Goal: Information Seeking & Learning: Learn about a topic

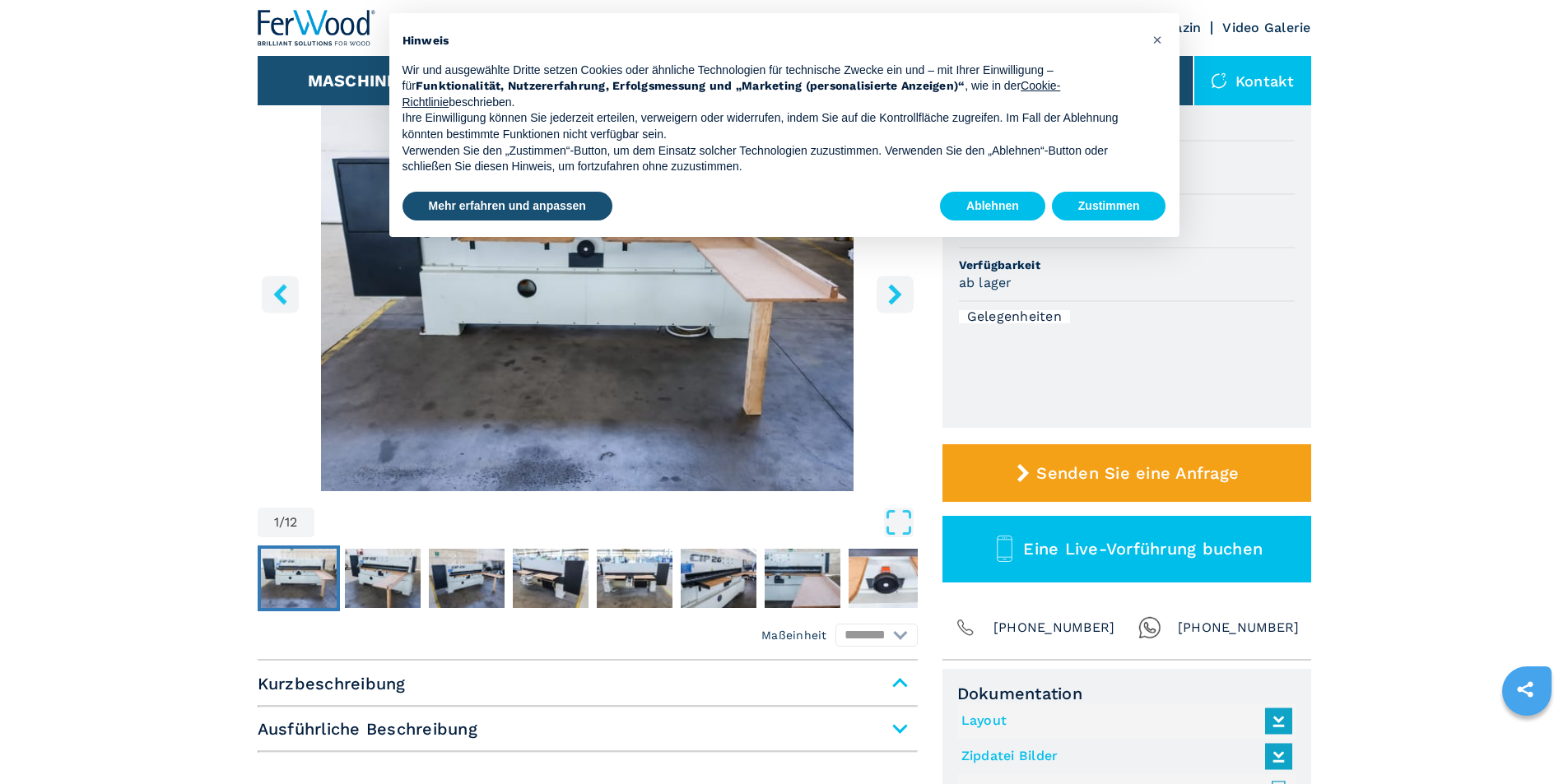
scroll to position [247, 0]
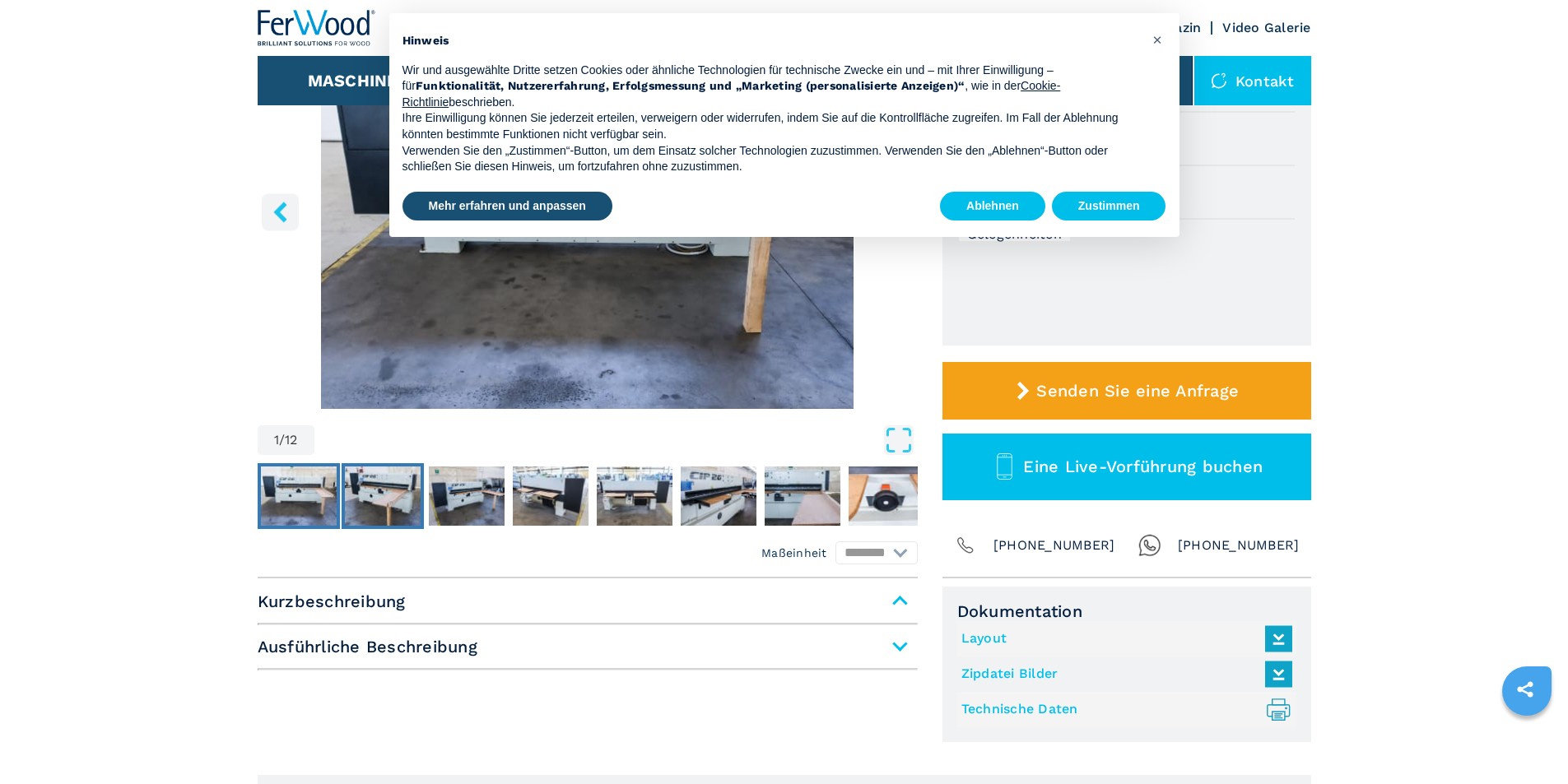
click at [373, 510] on img "Go to Slide 2" at bounding box center [382, 496] width 75 height 59
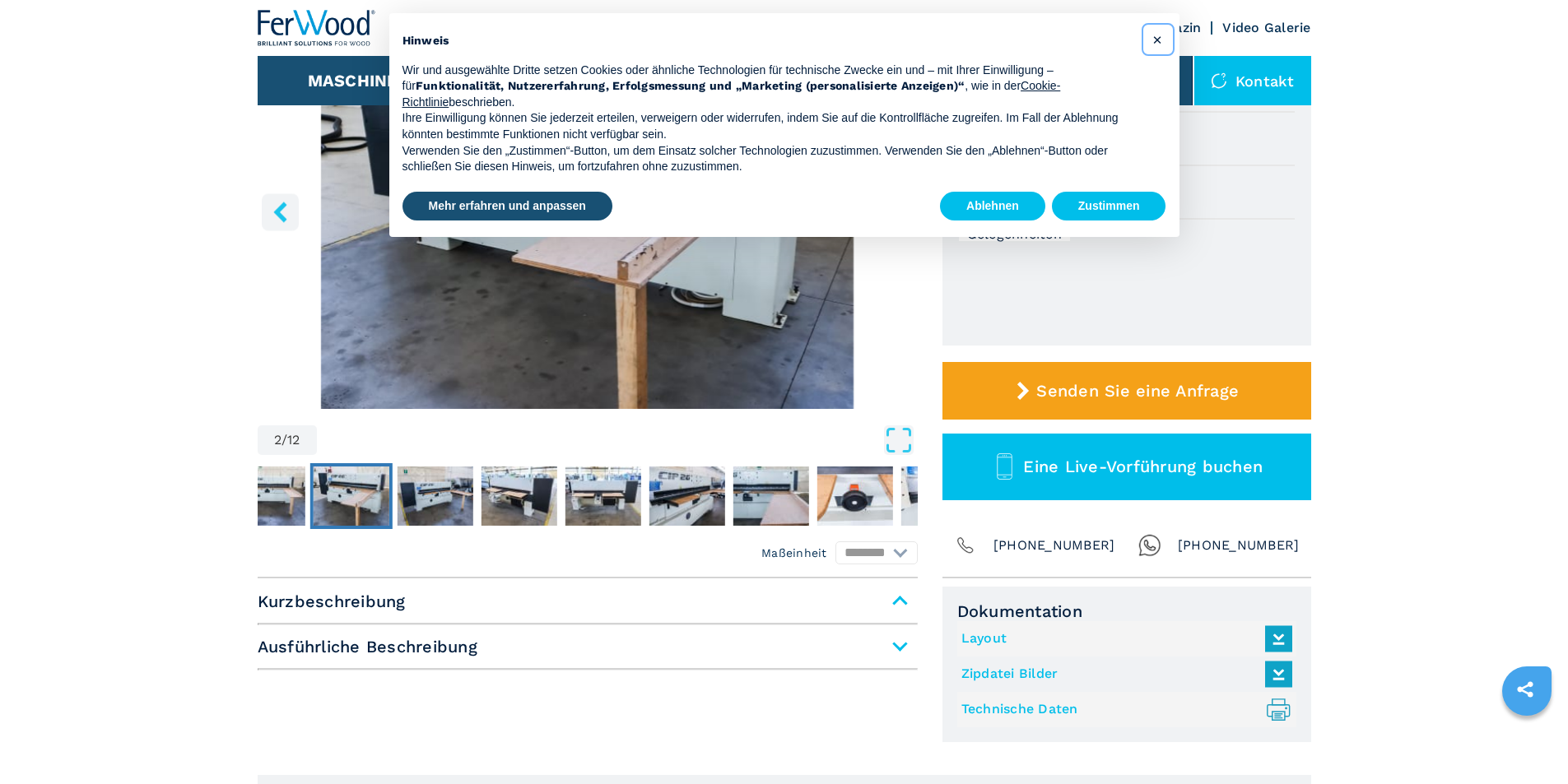
click at [1162, 42] on span "×" at bounding box center [1157, 39] width 10 height 20
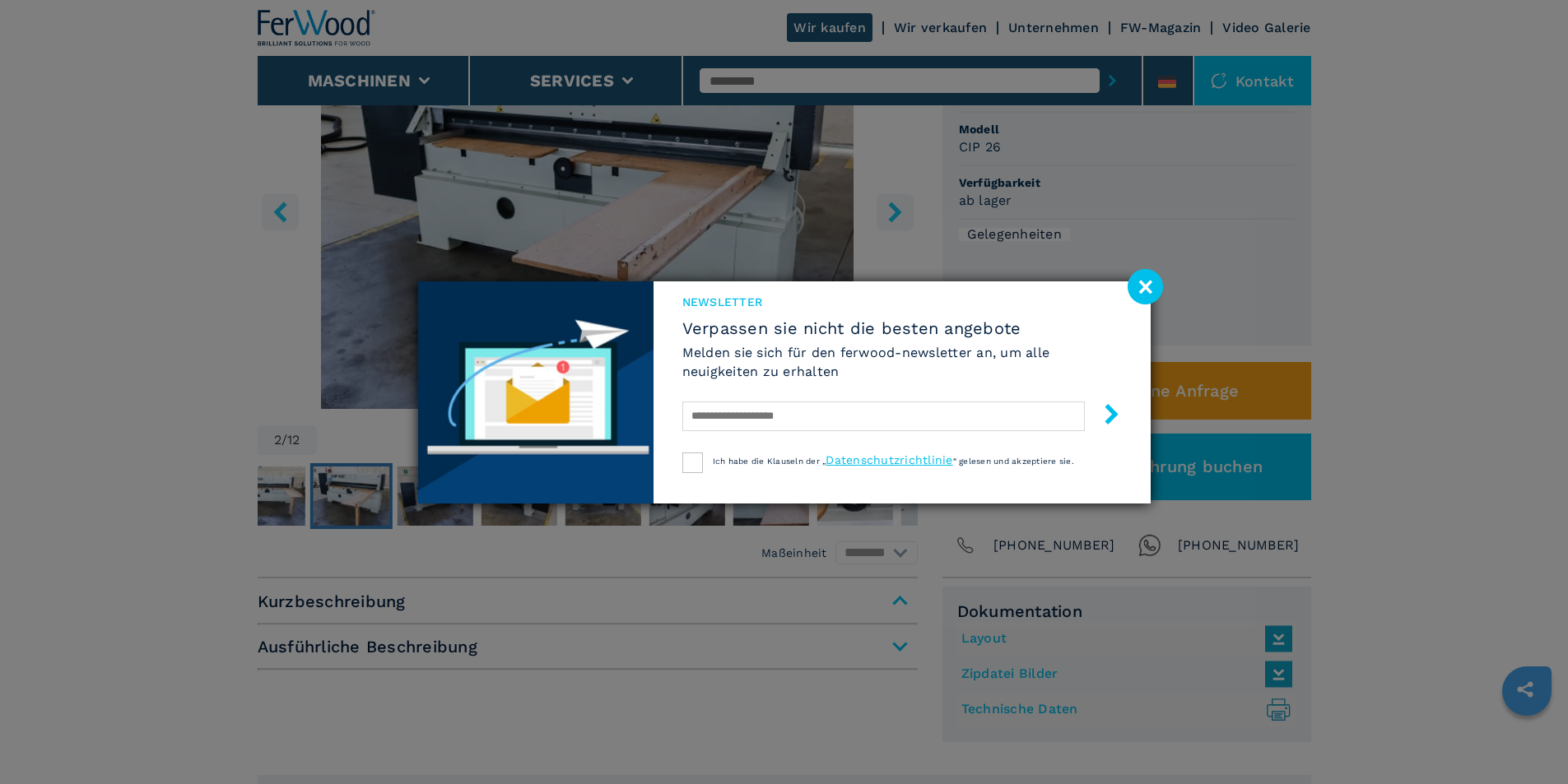
click at [1142, 287] on image at bounding box center [1145, 286] width 36 height 36
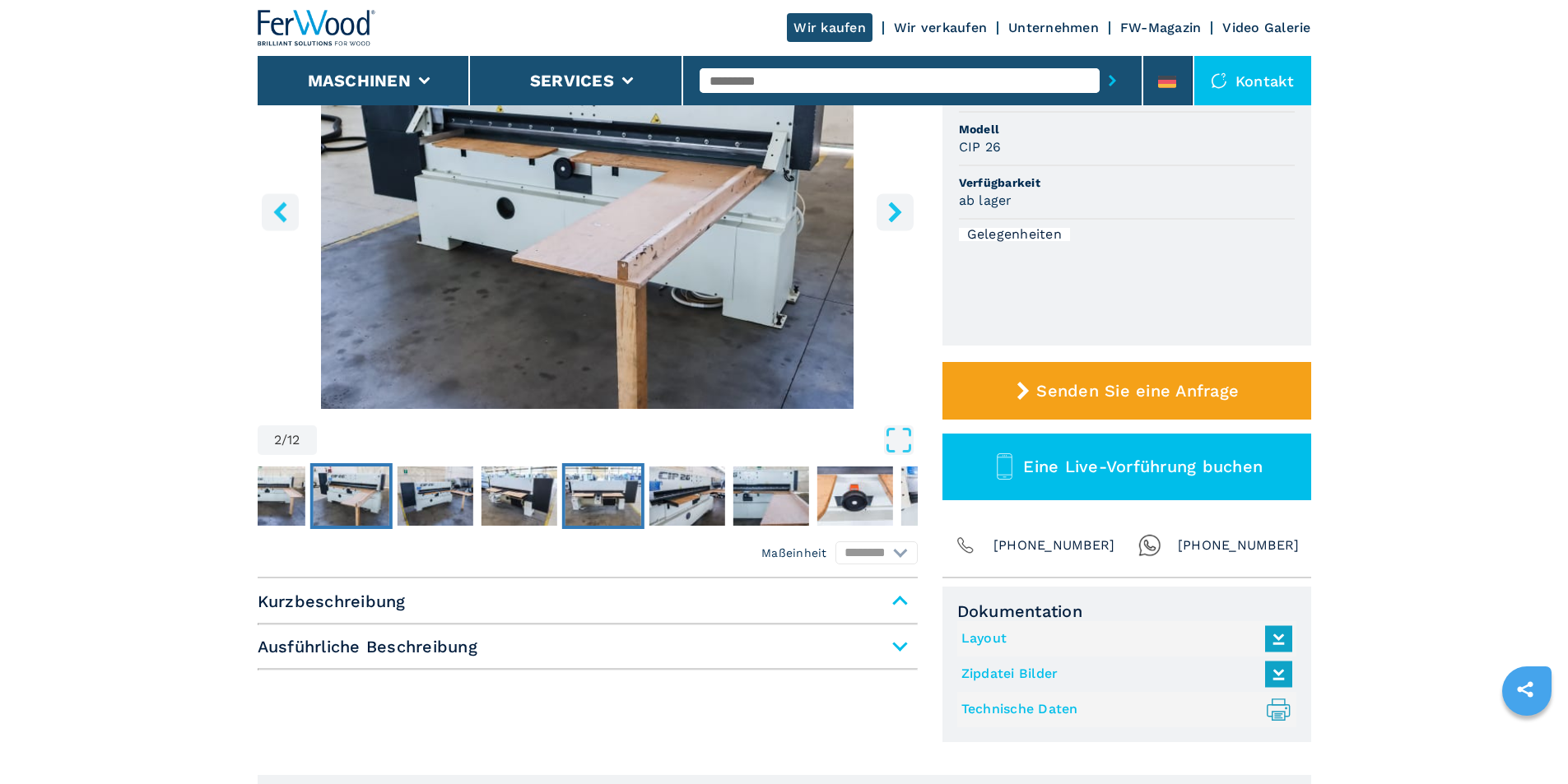
click at [594, 506] on img "Go to Slide 5" at bounding box center [602, 496] width 75 height 59
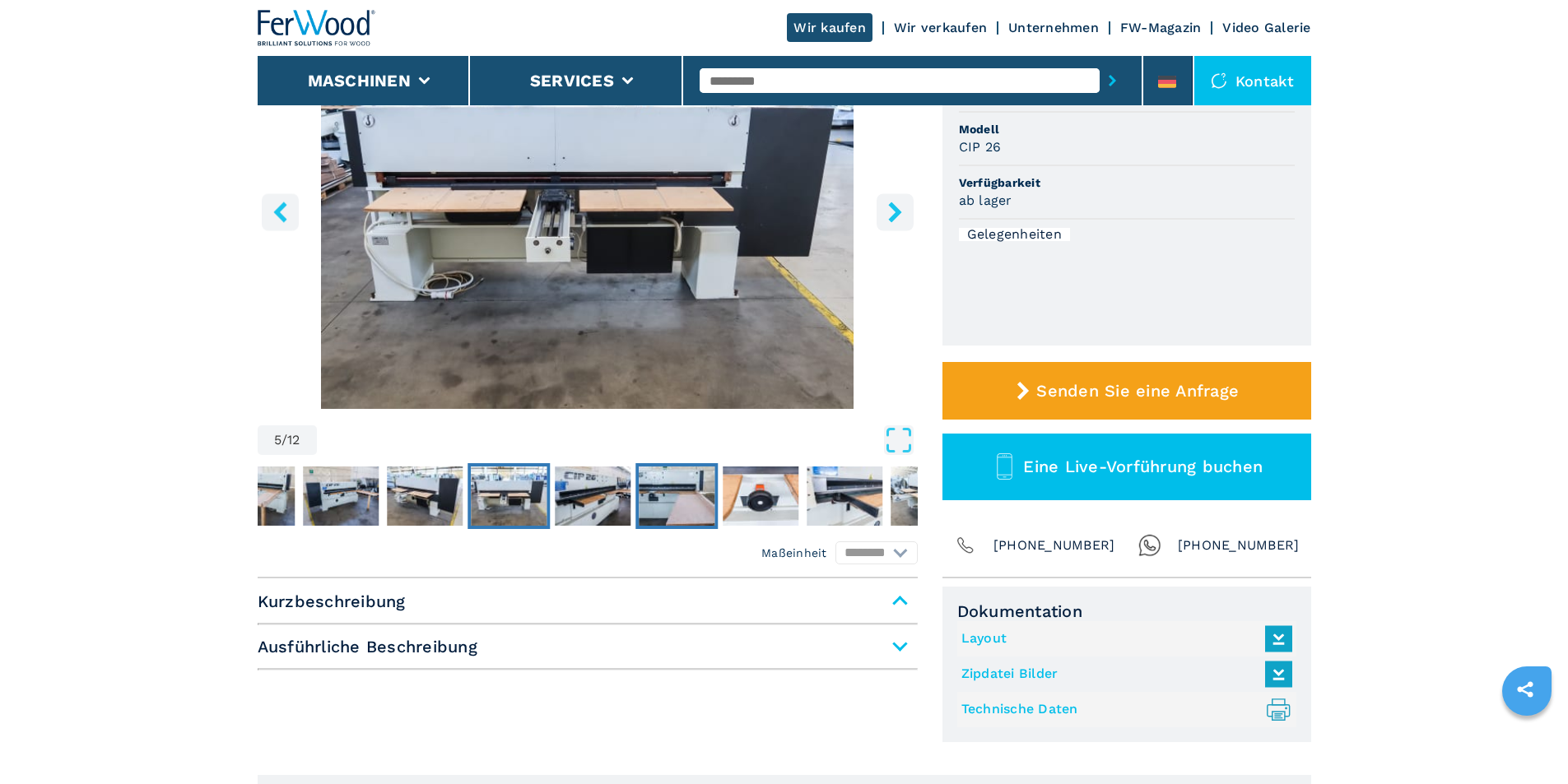
click at [683, 499] on img "Go to Slide 7" at bounding box center [676, 496] width 75 height 59
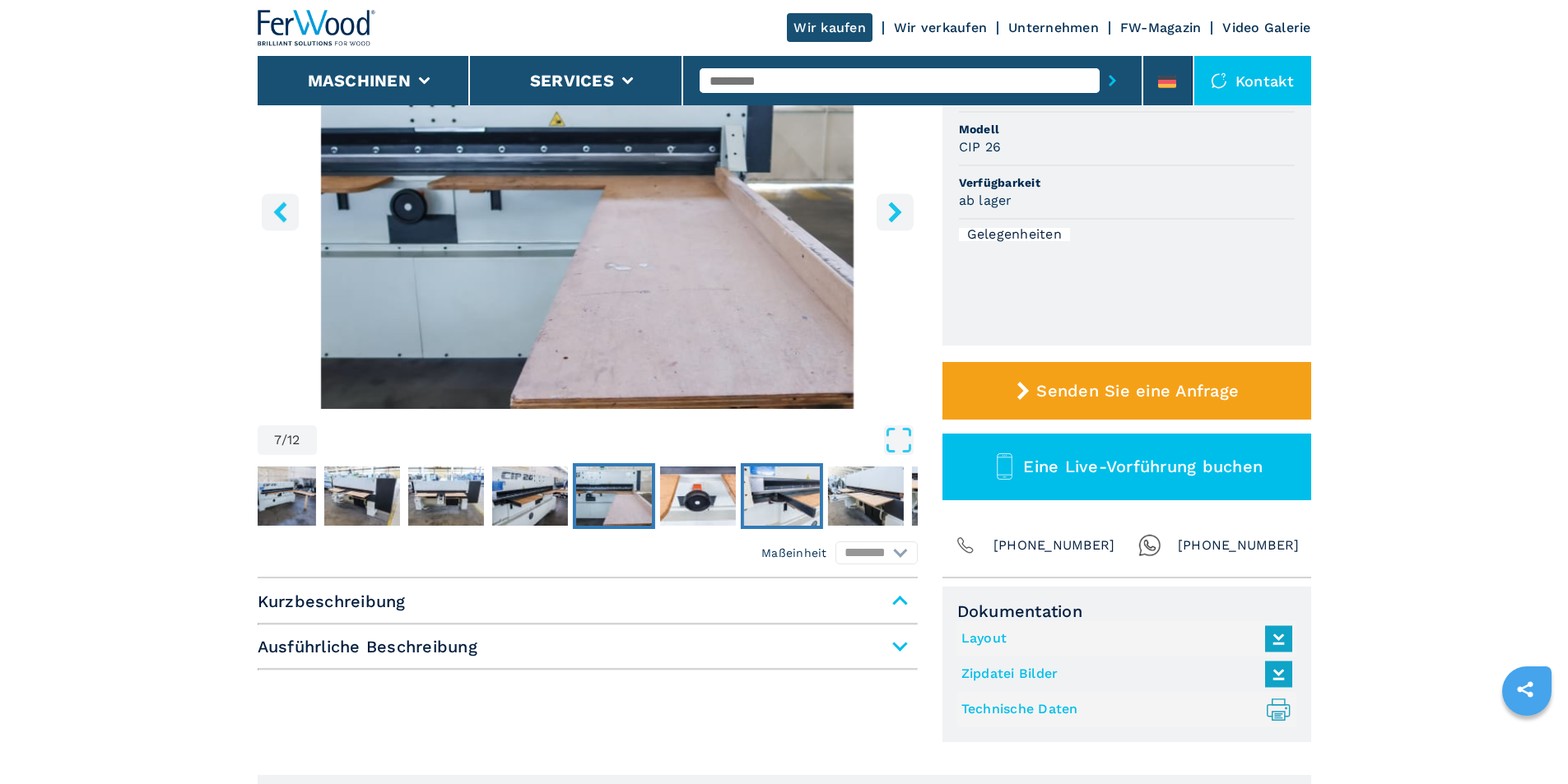
click at [773, 495] on img "Go to Slide 9" at bounding box center [780, 496] width 75 height 59
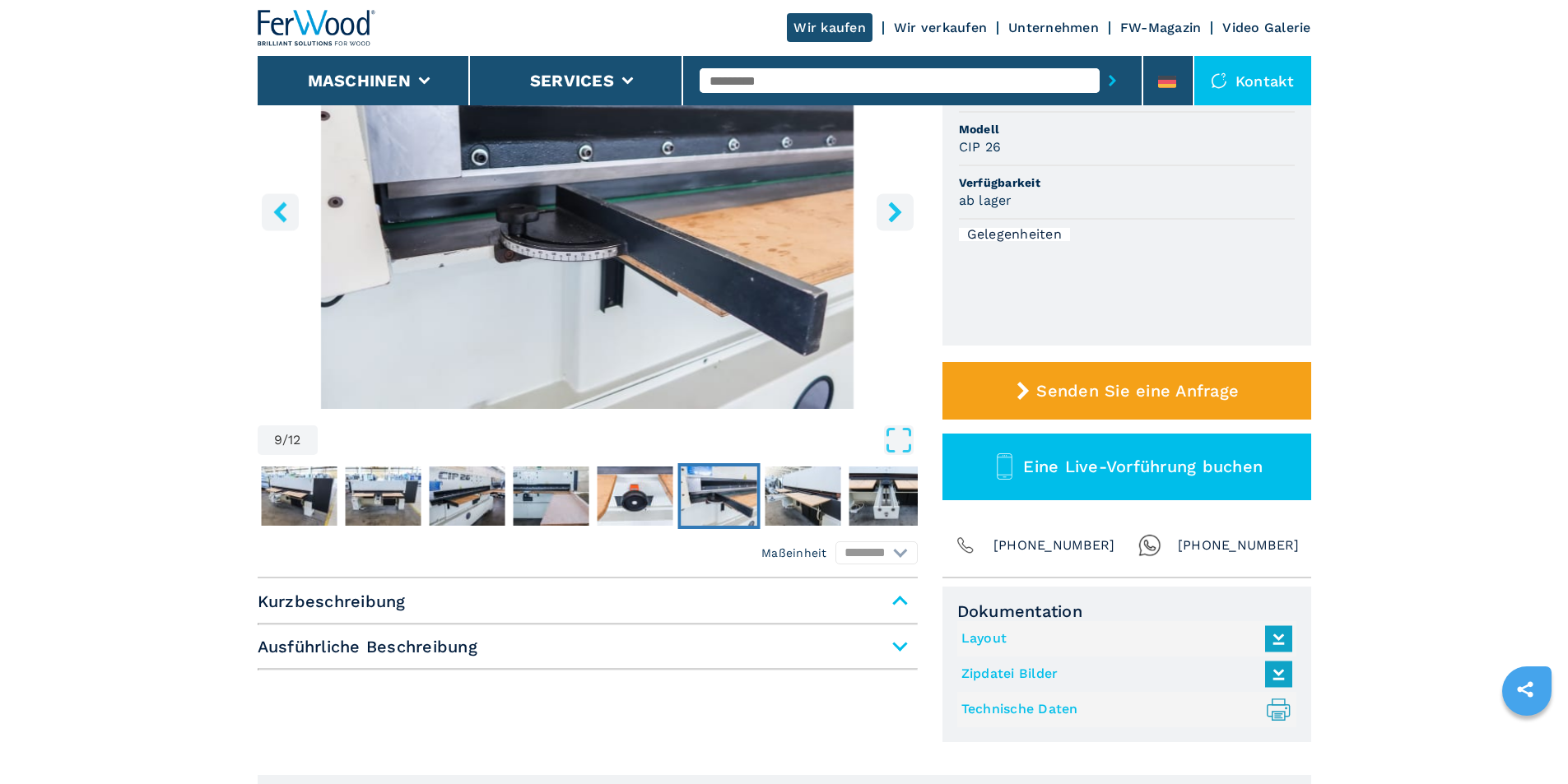
scroll to position [0, 0]
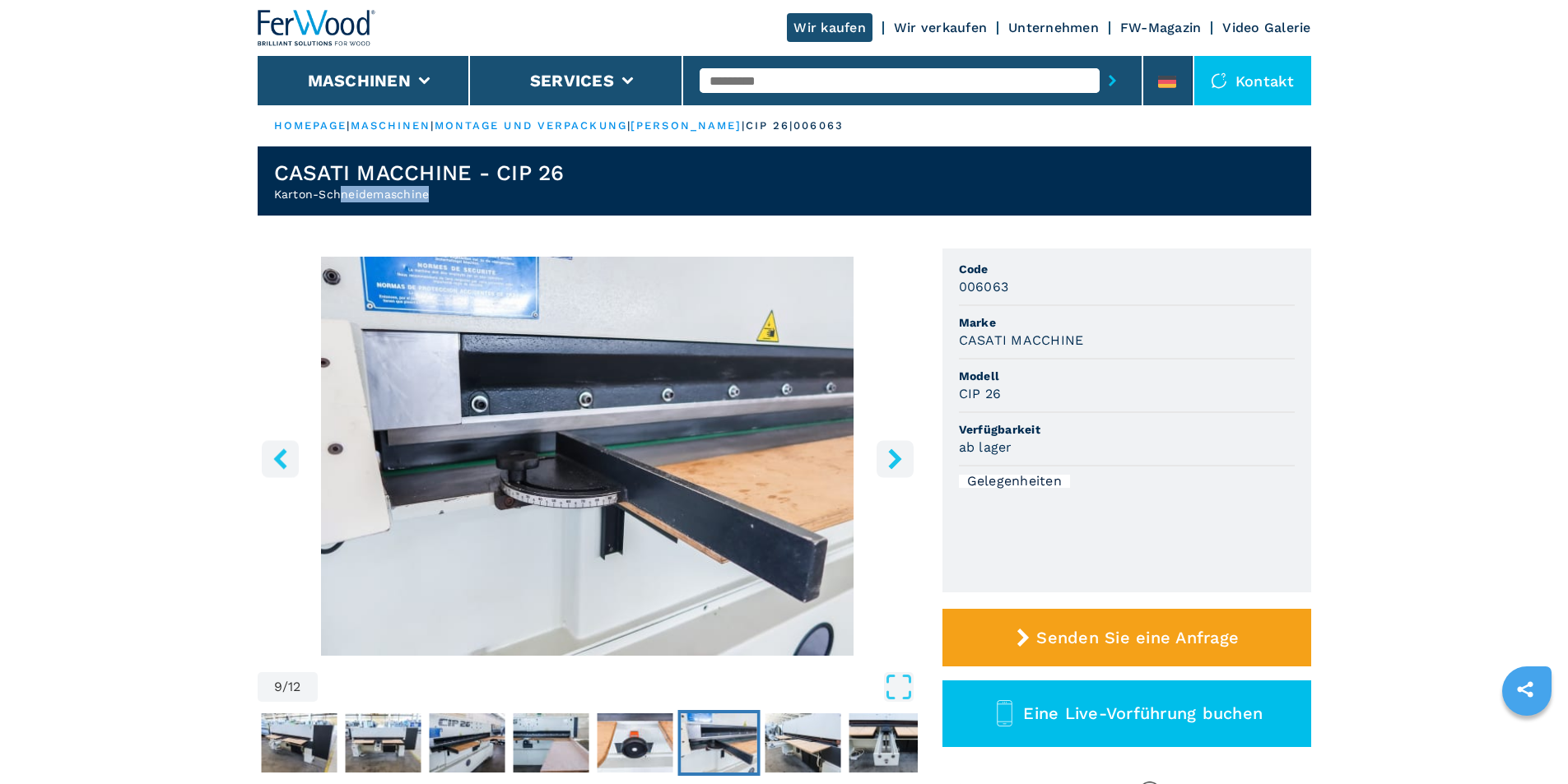
drag, startPoint x: 428, startPoint y: 192, endPoint x: 336, endPoint y: 193, distance: 92.0
click at [336, 193] on h2 "Karton-Schneidemaschine" at bounding box center [419, 193] width 291 height 16
drag, startPoint x: 318, startPoint y: 197, endPoint x: 269, endPoint y: 199, distance: 49.0
click at [269, 199] on header "CASATI MACCHINE - CIP 26 Karton-Schneidemaschine" at bounding box center [784, 181] width 1053 height 69
click at [294, 196] on h2 "Karton-Schneidemaschine" at bounding box center [419, 193] width 291 height 16
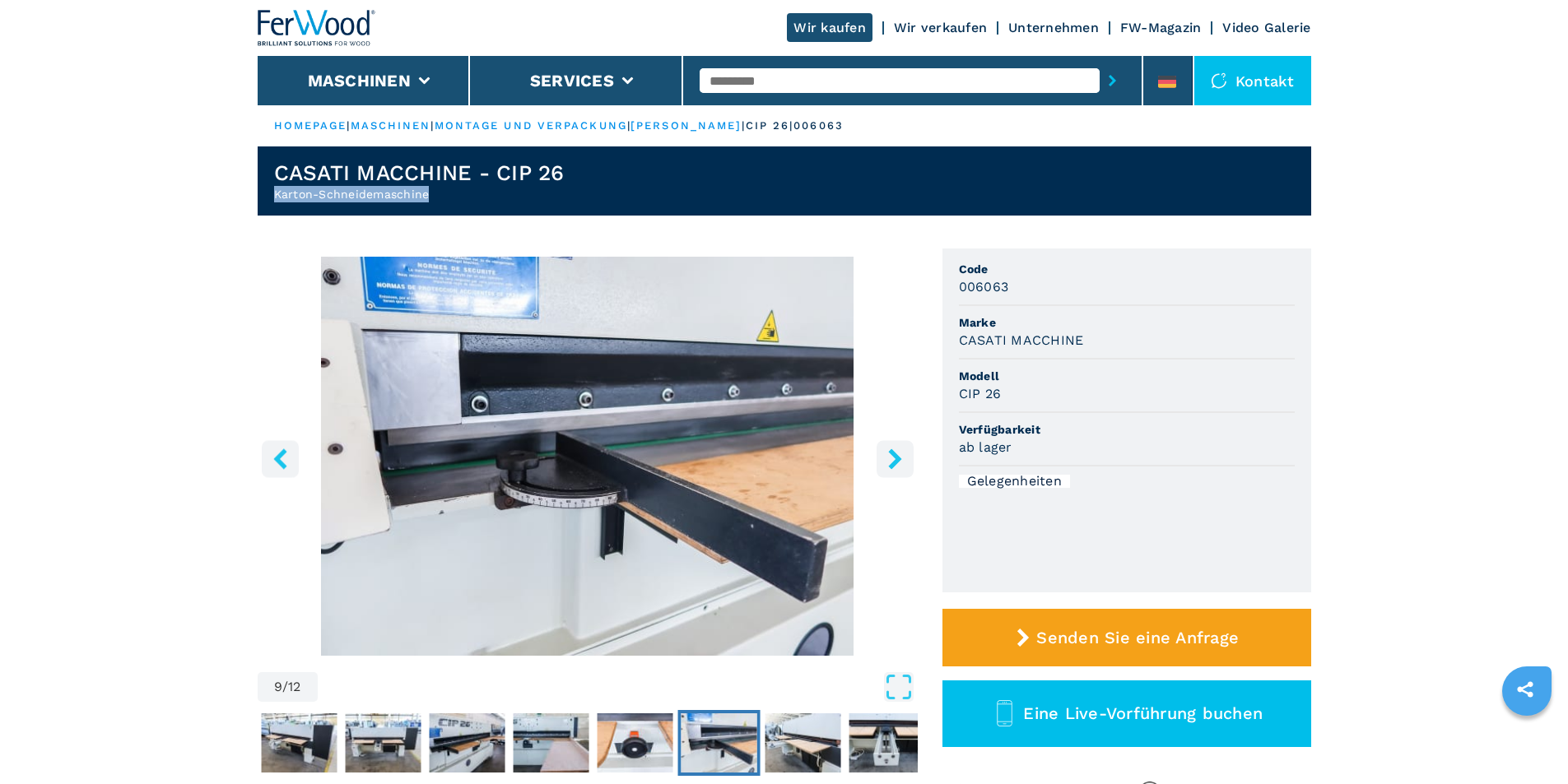
drag, startPoint x: 267, startPoint y: 190, endPoint x: 431, endPoint y: 199, distance: 164.2
click at [431, 199] on header "CASATI MACCHINE - CIP 26 Karton-Schneidemaschine" at bounding box center [784, 181] width 1053 height 69
copy h2 "Karton-Schneidemaschine"
